Goal: Navigation & Orientation: Find specific page/section

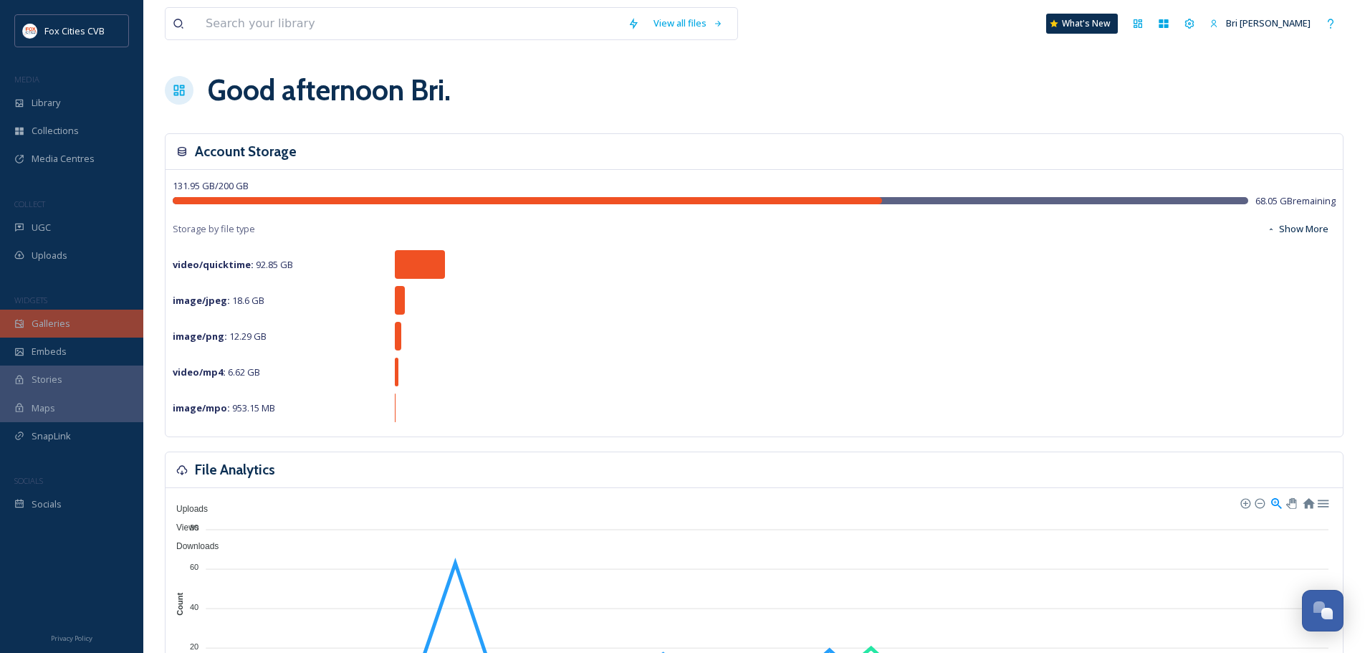
click at [63, 315] on div "Galleries" at bounding box center [71, 324] width 143 height 28
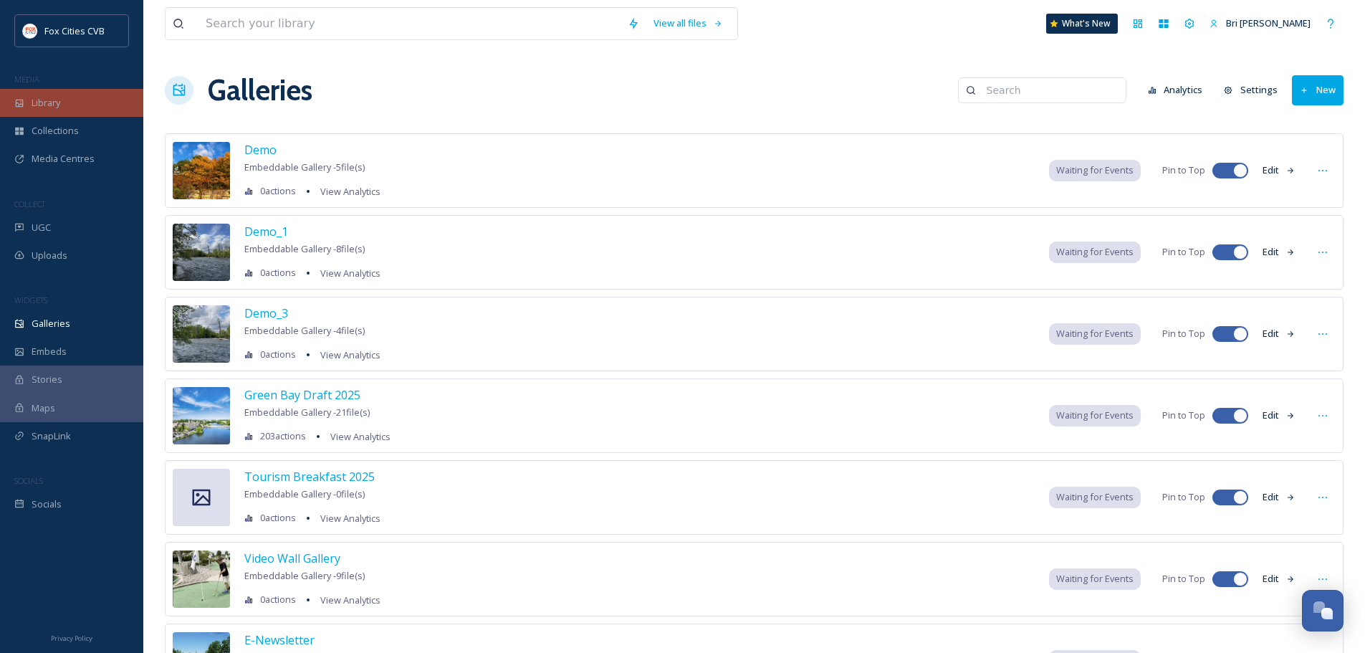
click at [44, 98] on span "Library" at bounding box center [46, 103] width 29 height 14
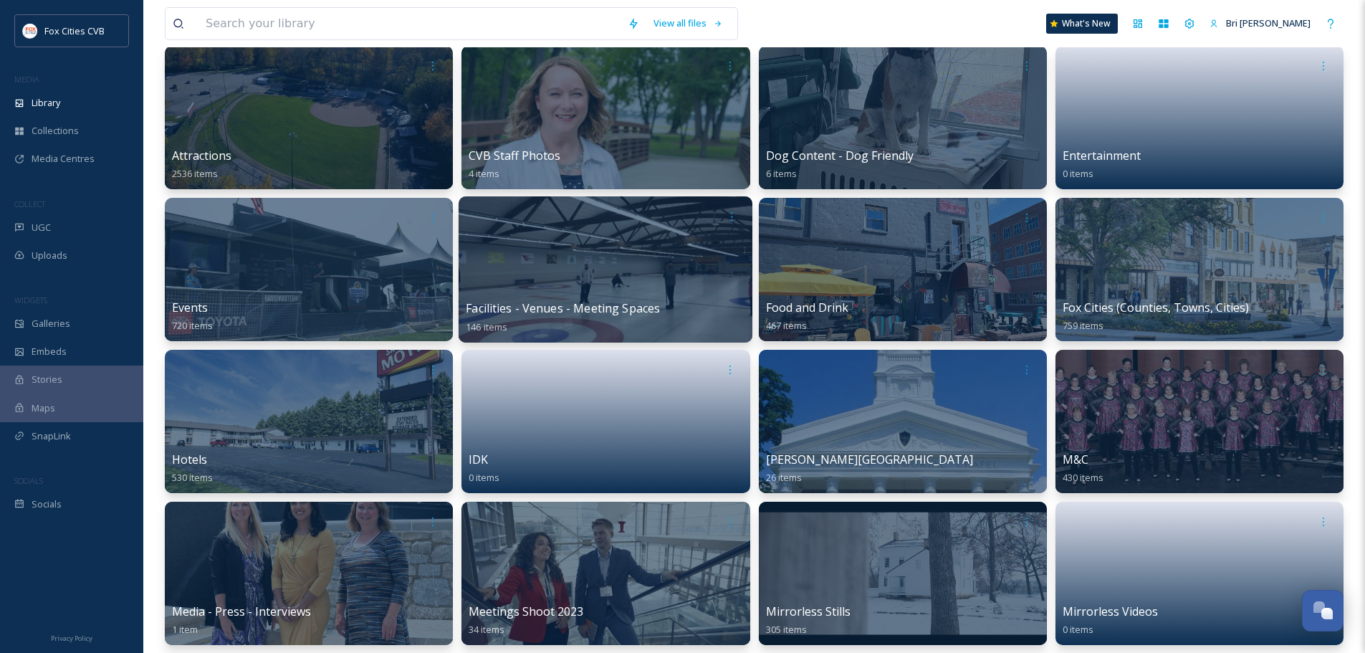
scroll to position [143, 0]
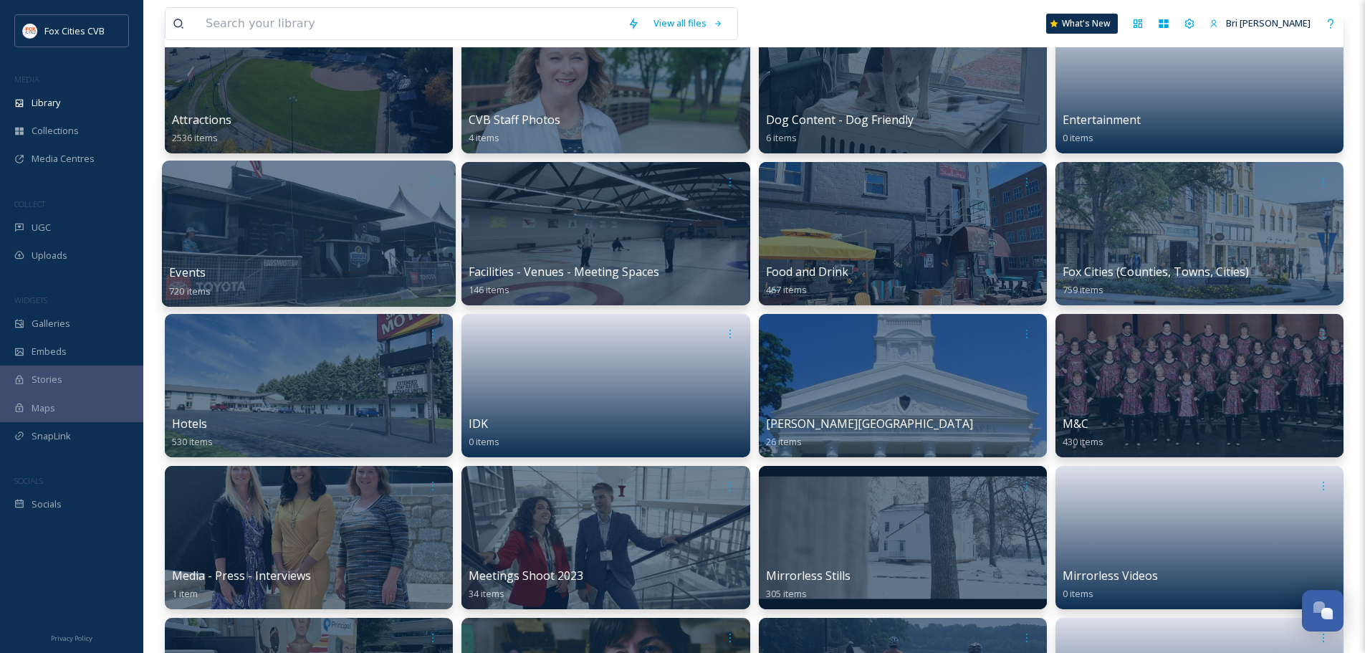
click at [272, 239] on div at bounding box center [309, 233] width 294 height 146
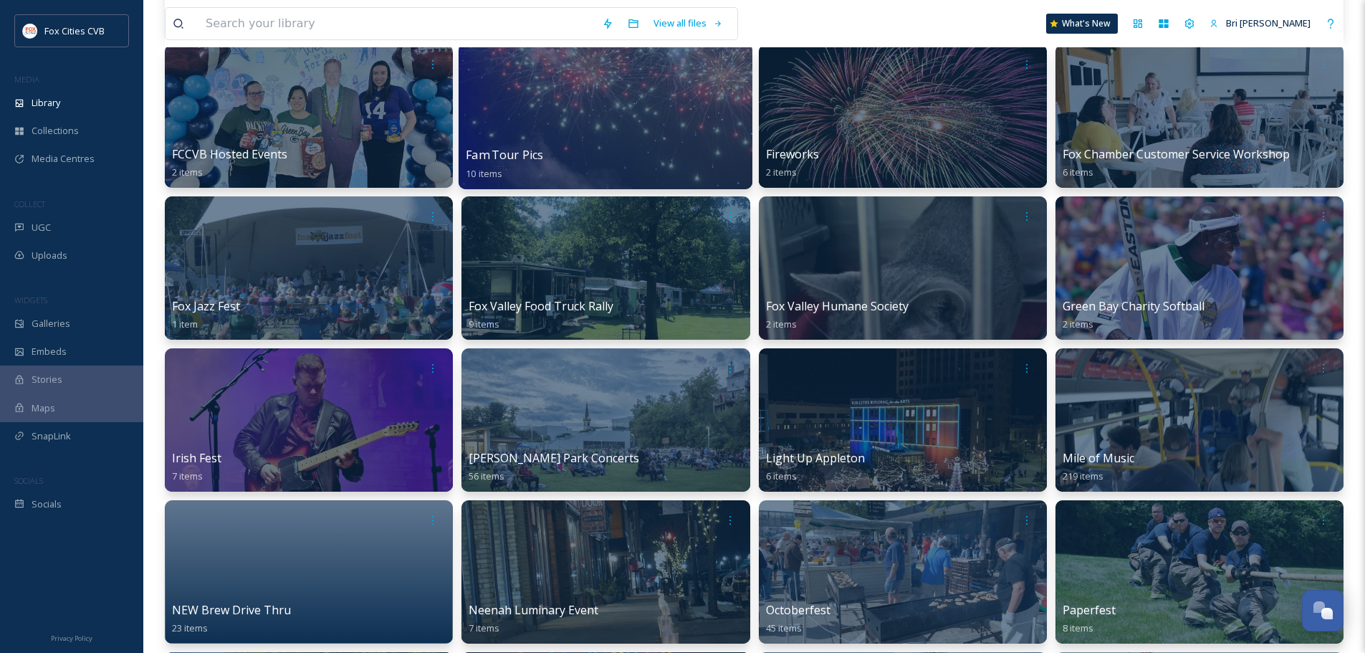
scroll to position [788, 0]
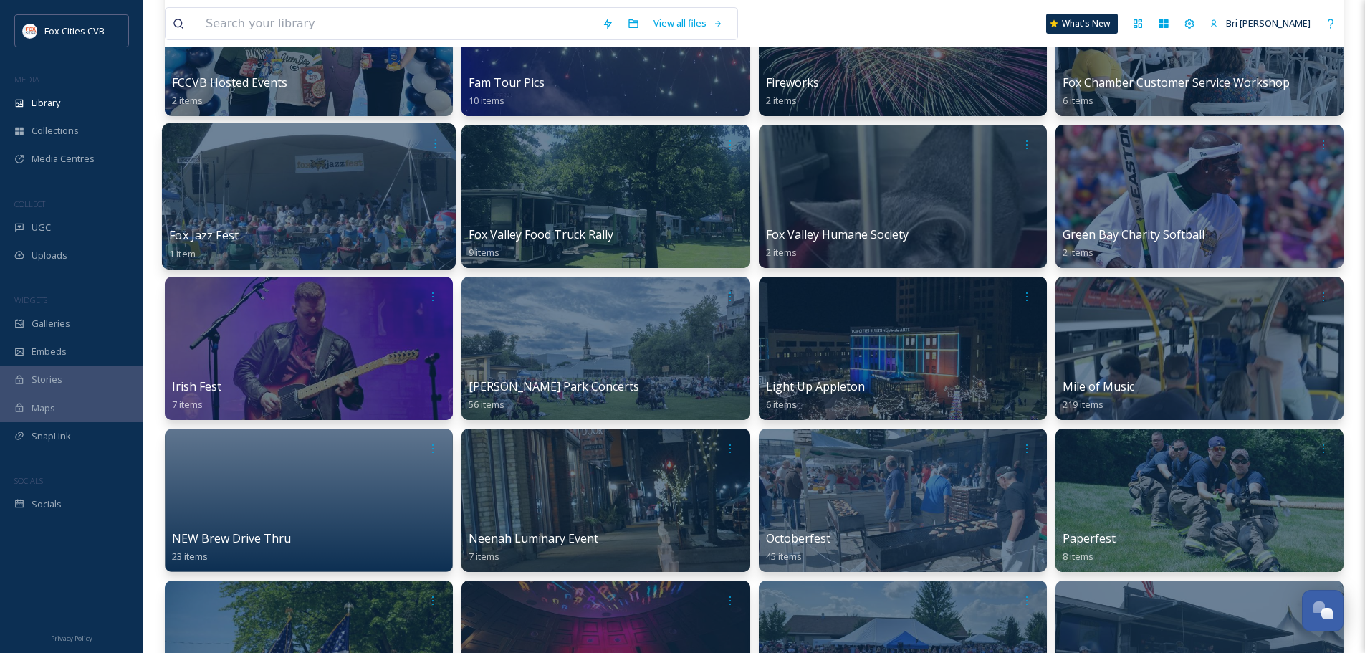
click at [374, 185] on div at bounding box center [309, 196] width 294 height 146
